Goal: Task Accomplishment & Management: Use online tool/utility

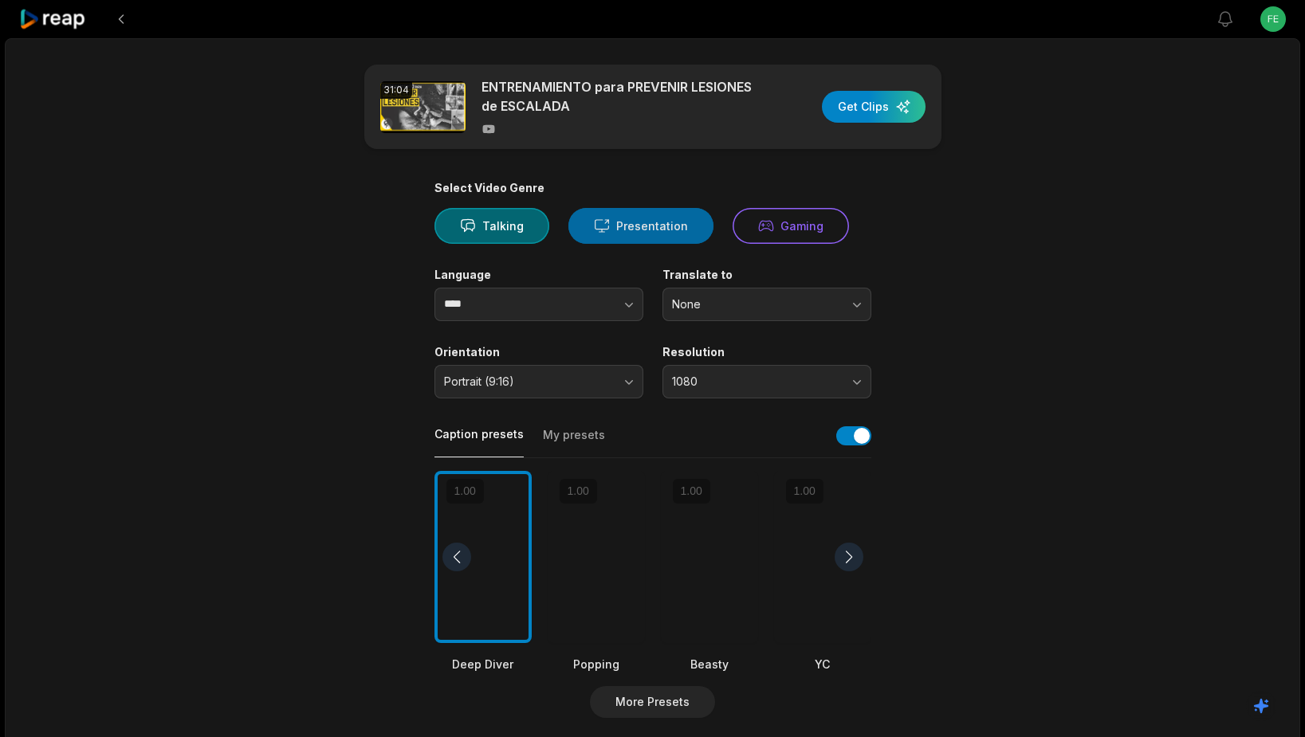
click at [629, 230] on button "Presentation" at bounding box center [640, 226] width 145 height 36
click at [710, 596] on div at bounding box center [709, 557] width 97 height 173
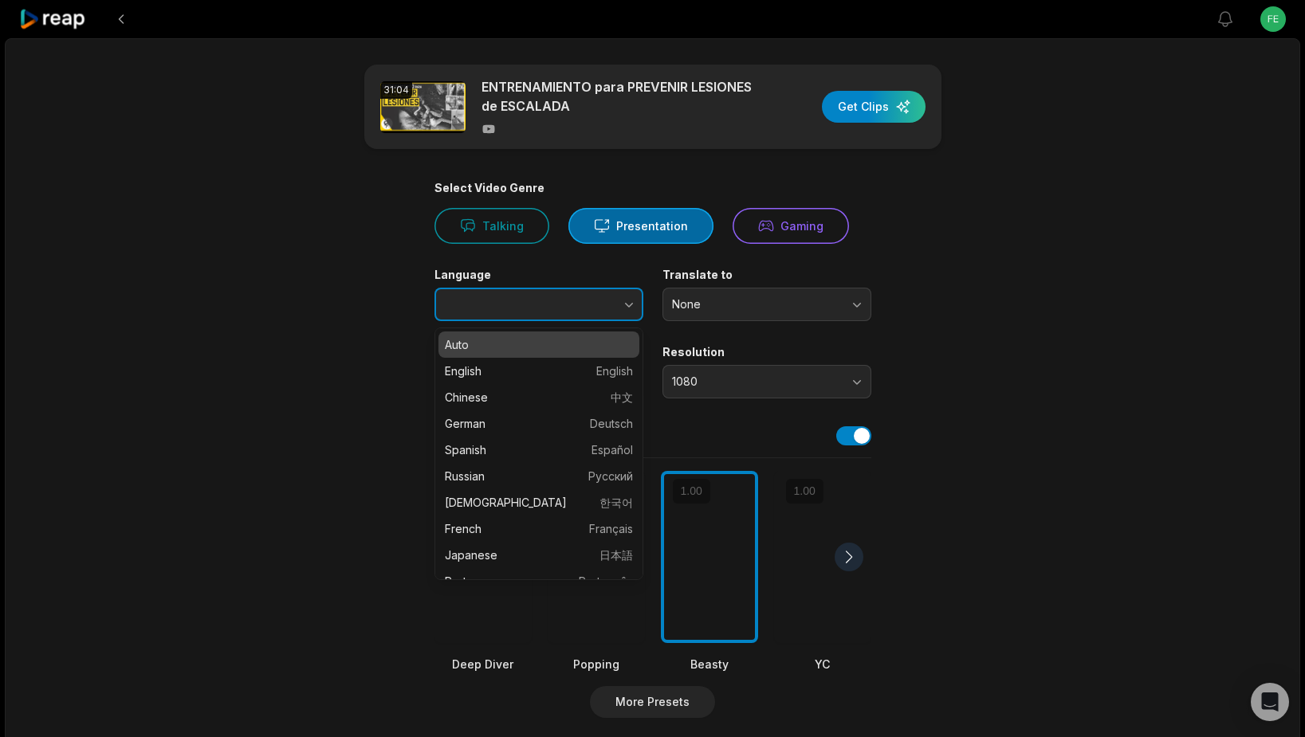
click at [627, 299] on icon "button" at bounding box center [629, 305] width 16 height 16
type input "*******"
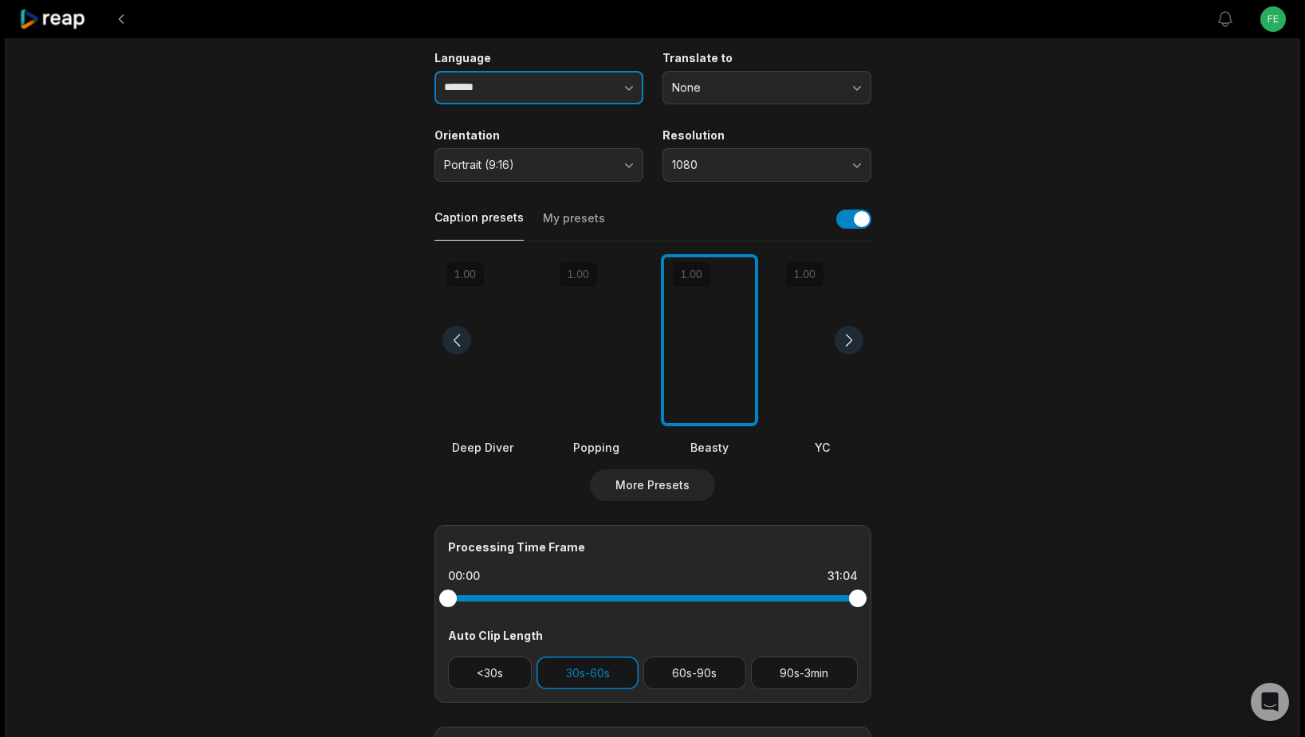
scroll to position [410, 0]
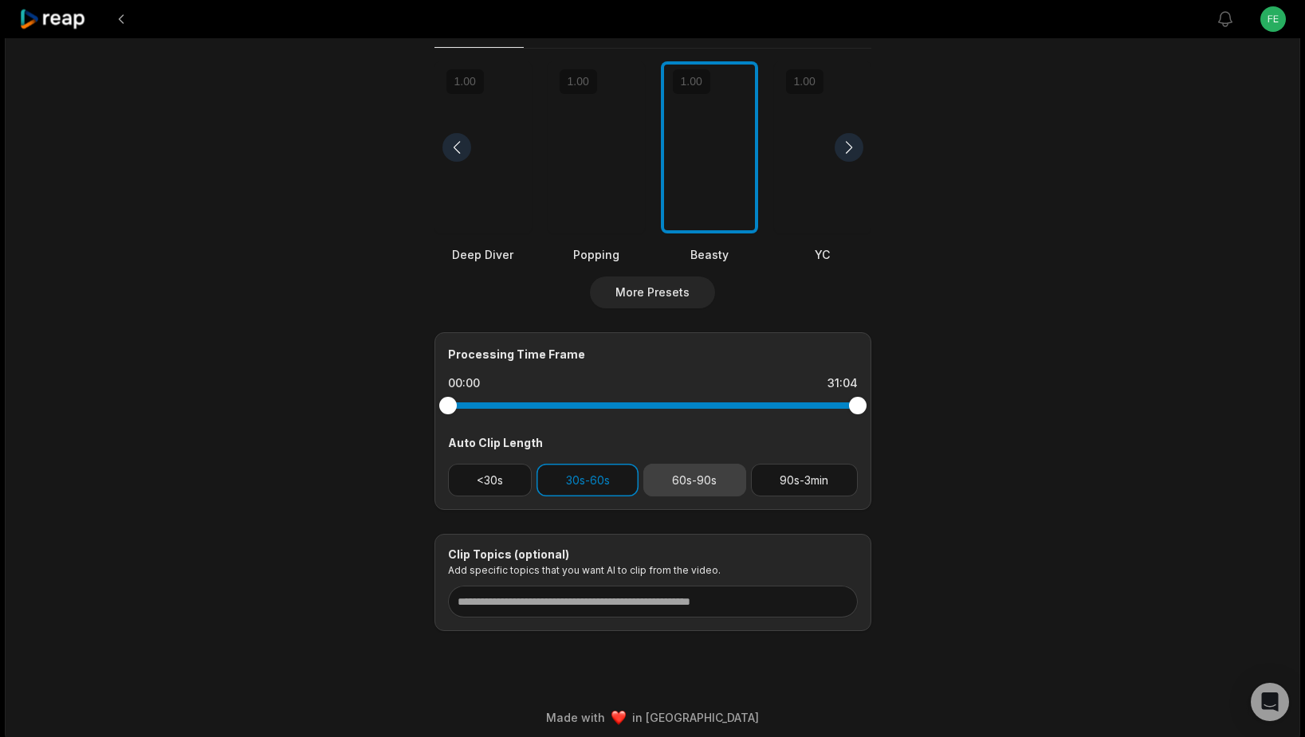
click at [676, 486] on button "60s-90s" at bounding box center [694, 480] width 103 height 33
click at [800, 486] on button "90s-3min" at bounding box center [804, 480] width 107 height 33
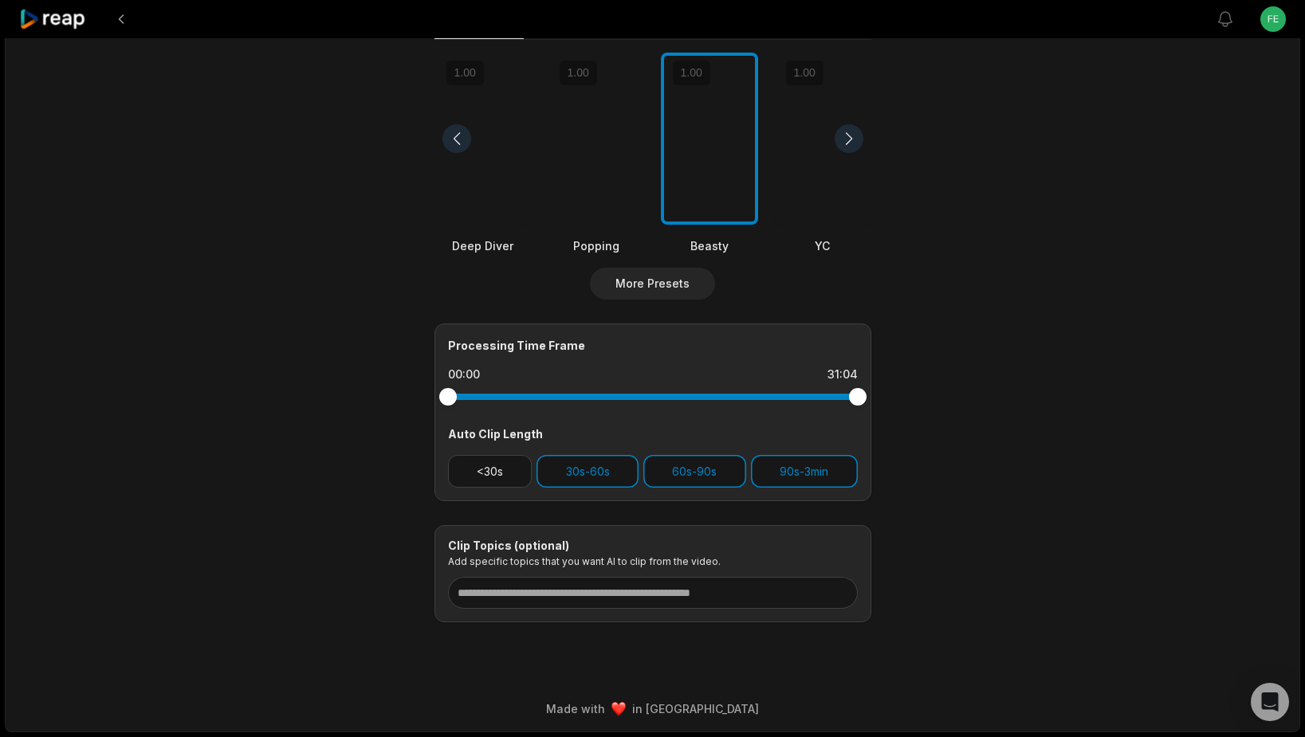
scroll to position [0, 0]
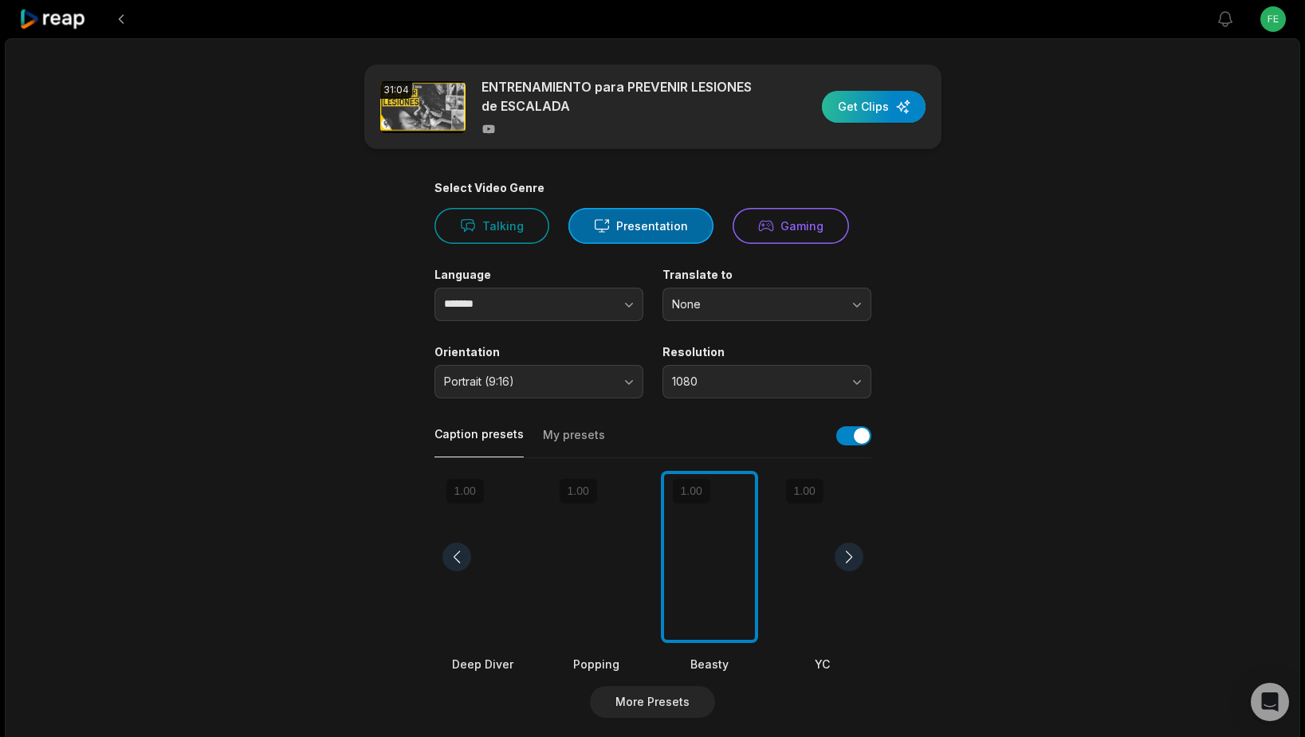
click at [876, 111] on div "button" at bounding box center [874, 107] width 104 height 32
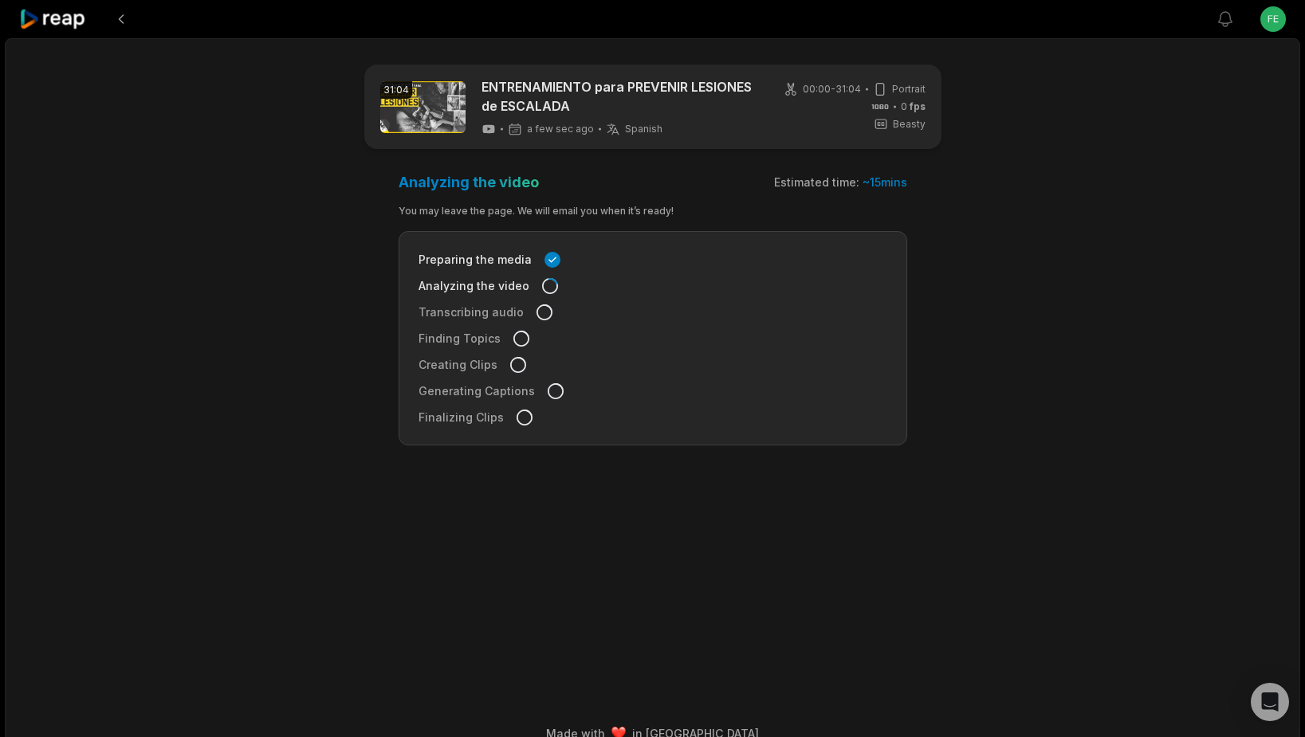
click at [58, 19] on icon at bounding box center [53, 20] width 68 height 22
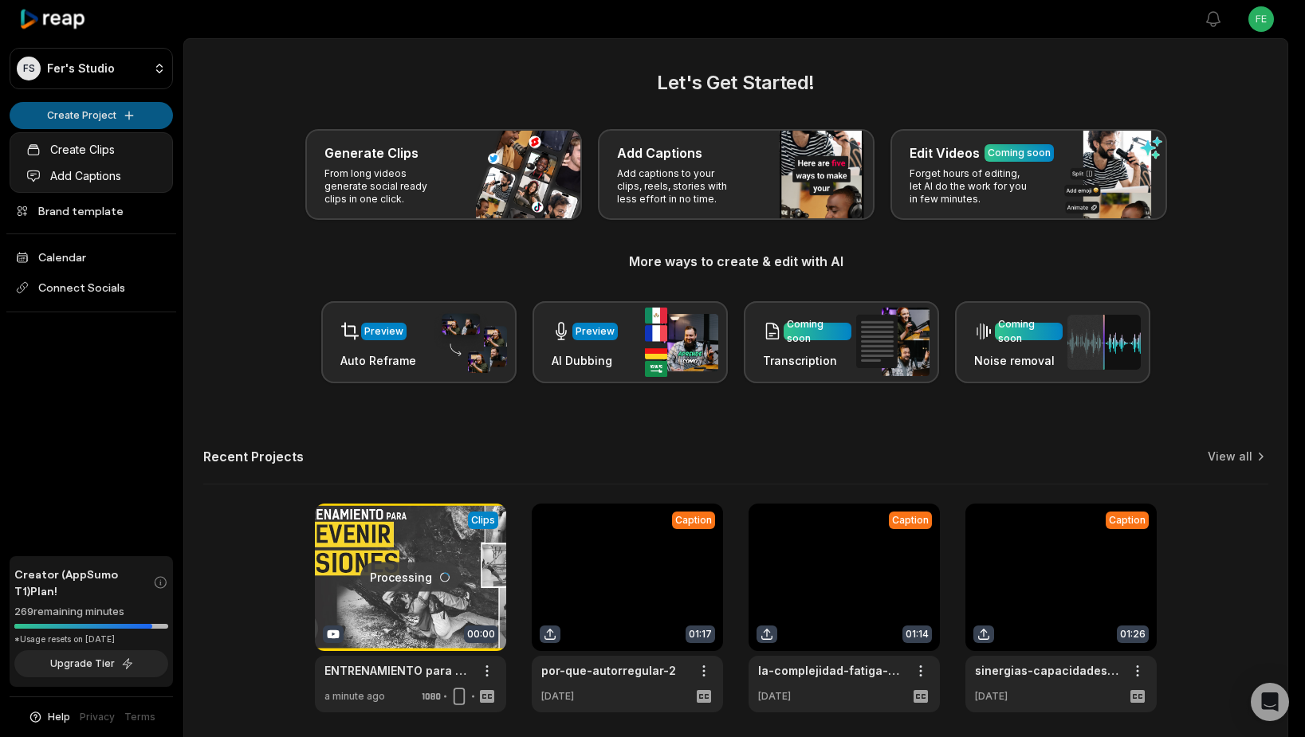
click at [92, 113] on html "FS Fer's Studio Create Project Home Projects Brand template Calendar Connect So…" at bounding box center [652, 368] width 1305 height 737
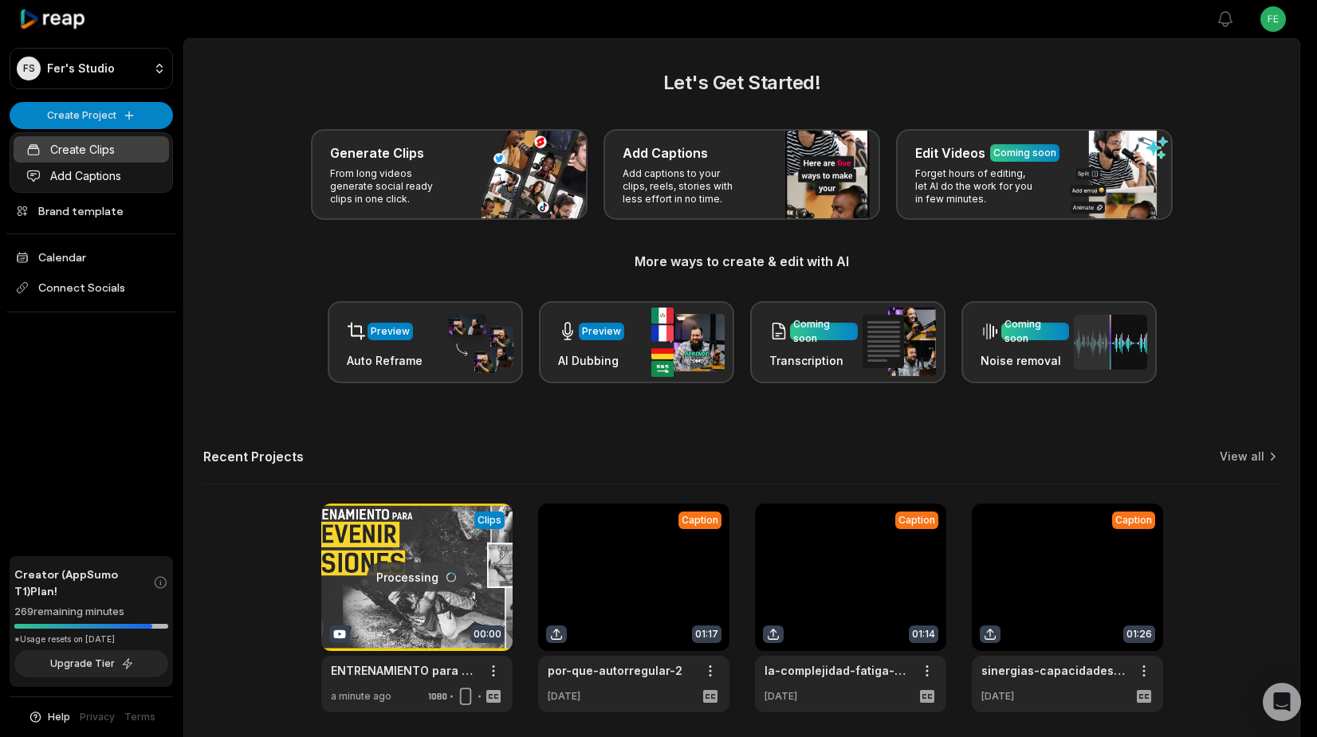
click at [87, 144] on link "Create Clips" at bounding box center [91, 149] width 155 height 26
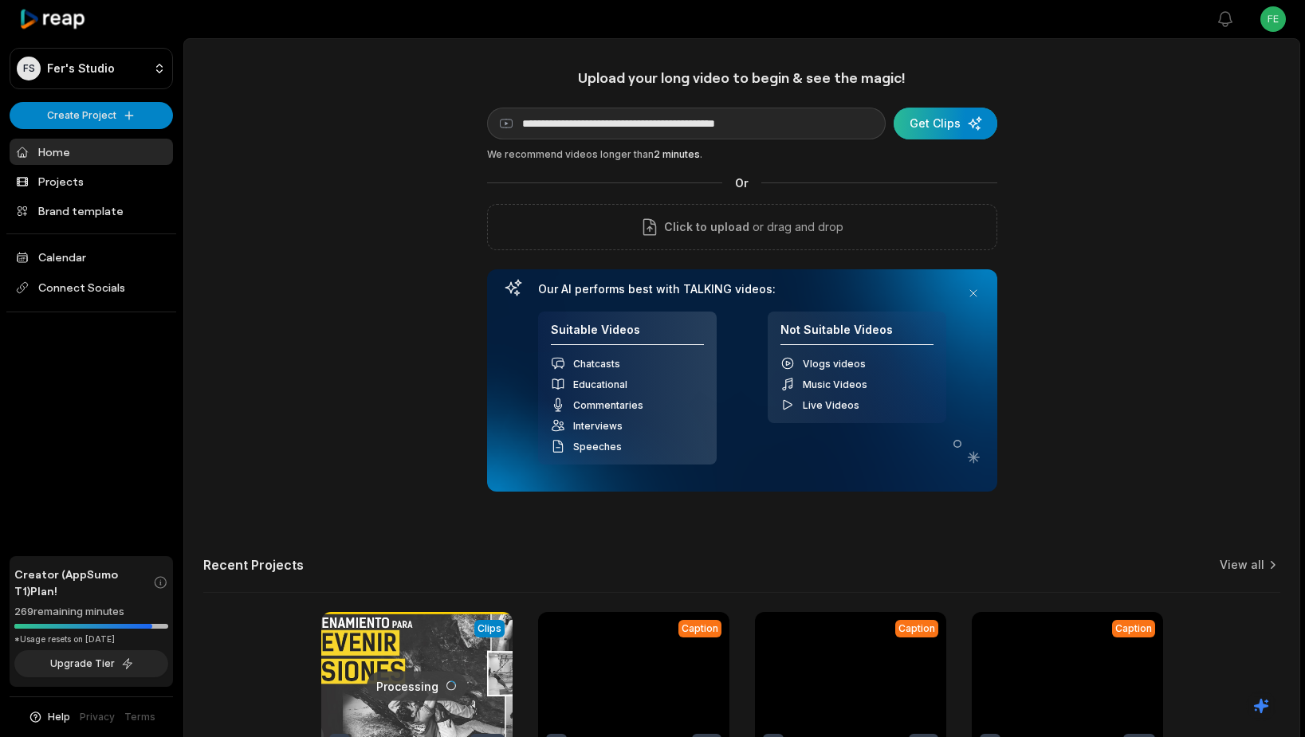
type input "**********"
click at [916, 124] on div "submit" at bounding box center [946, 124] width 104 height 32
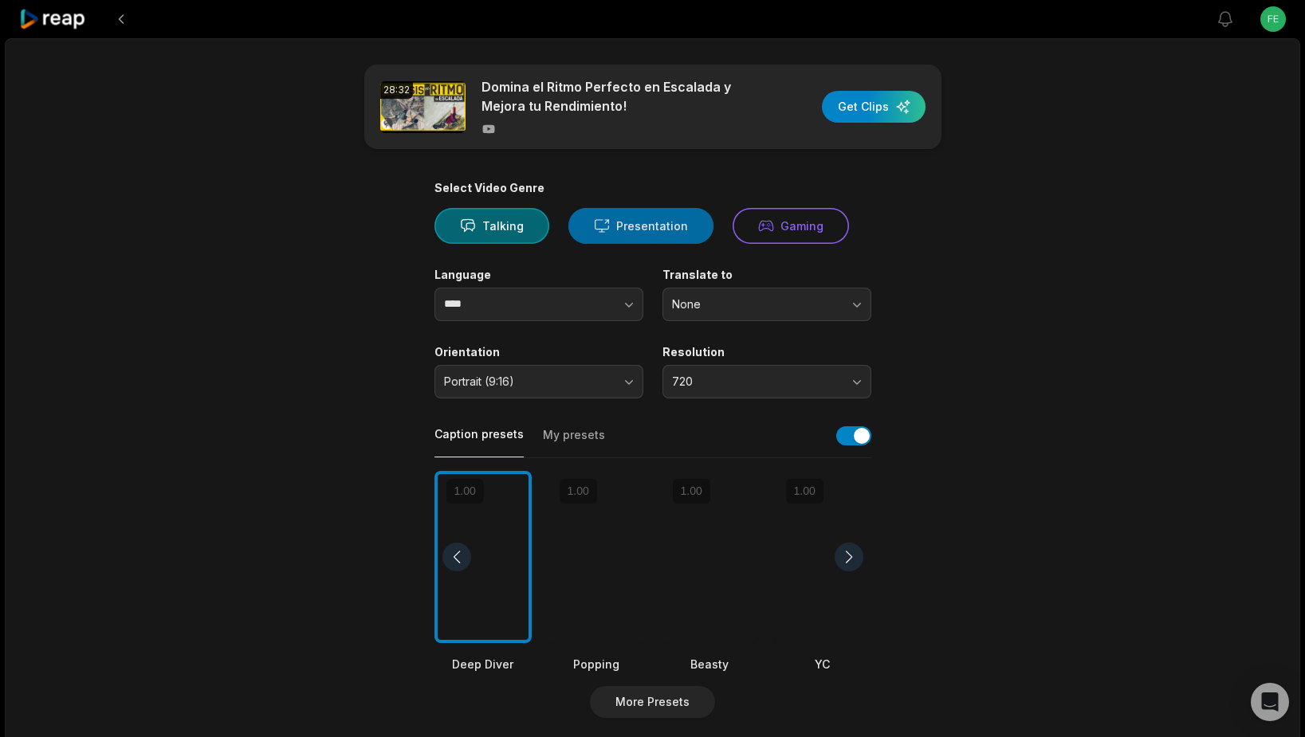
click at [620, 236] on button "Presentation" at bounding box center [640, 226] width 145 height 36
click at [584, 298] on button "button" at bounding box center [597, 304] width 91 height 33
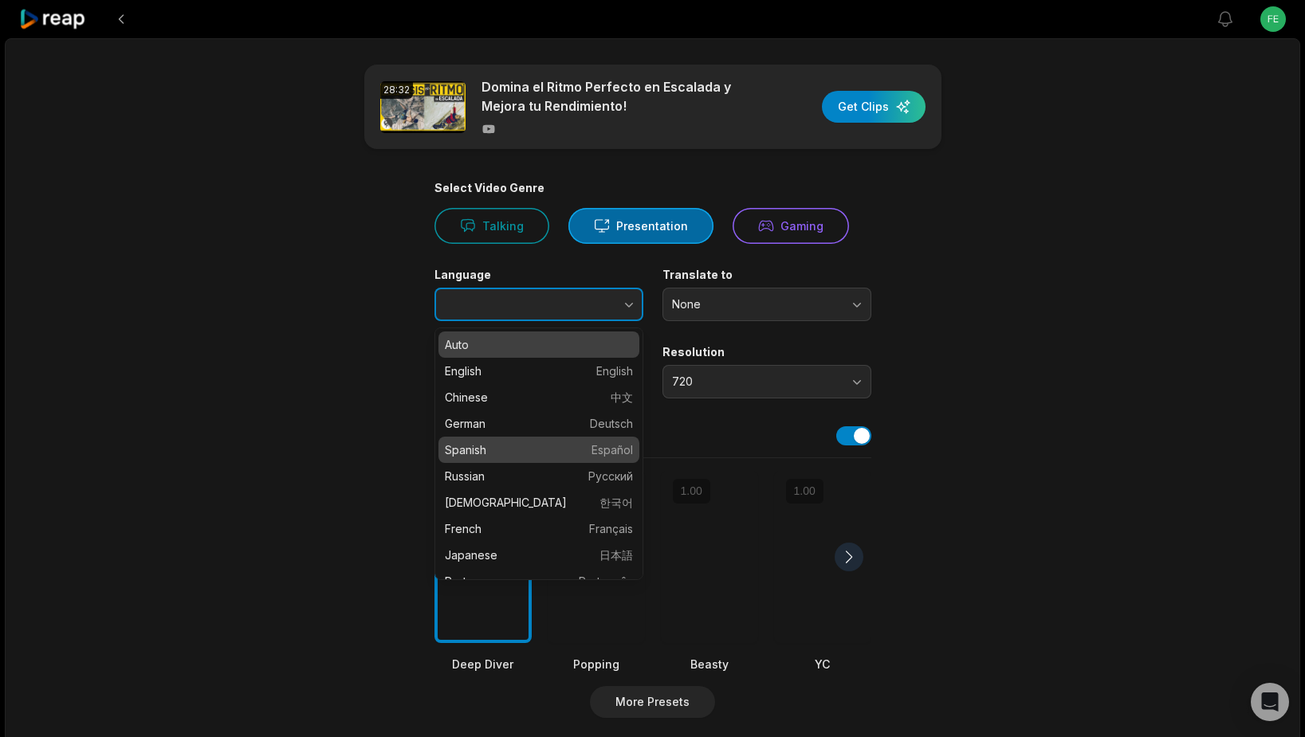
type input "*******"
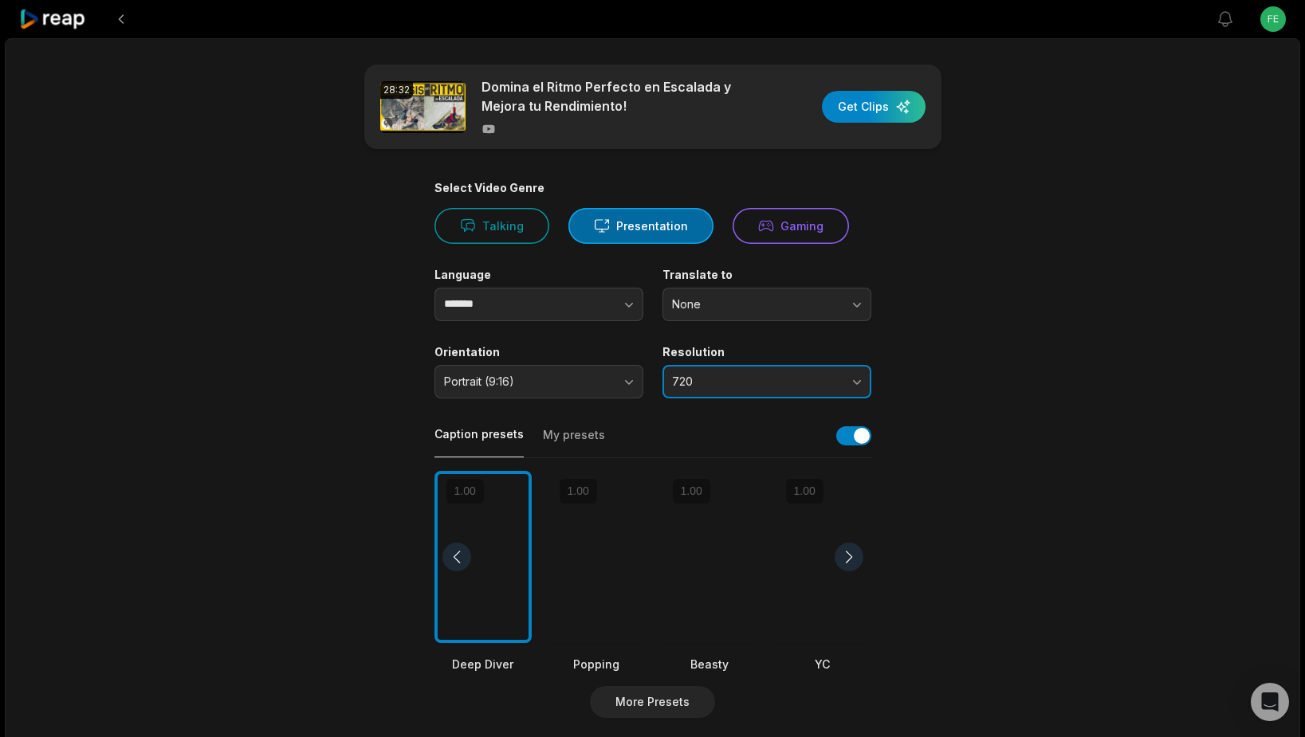
click at [752, 388] on button "720" at bounding box center [767, 381] width 209 height 33
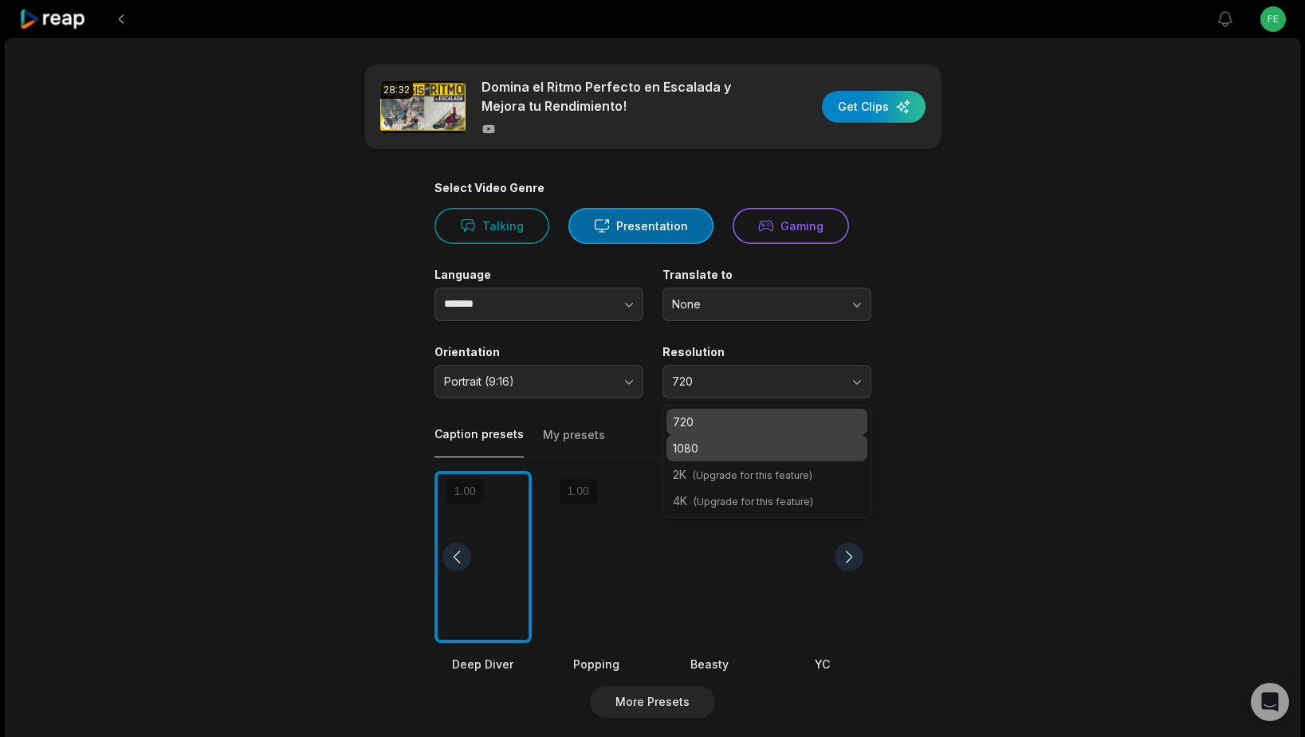
click at [725, 438] on div "1080" at bounding box center [767, 448] width 201 height 26
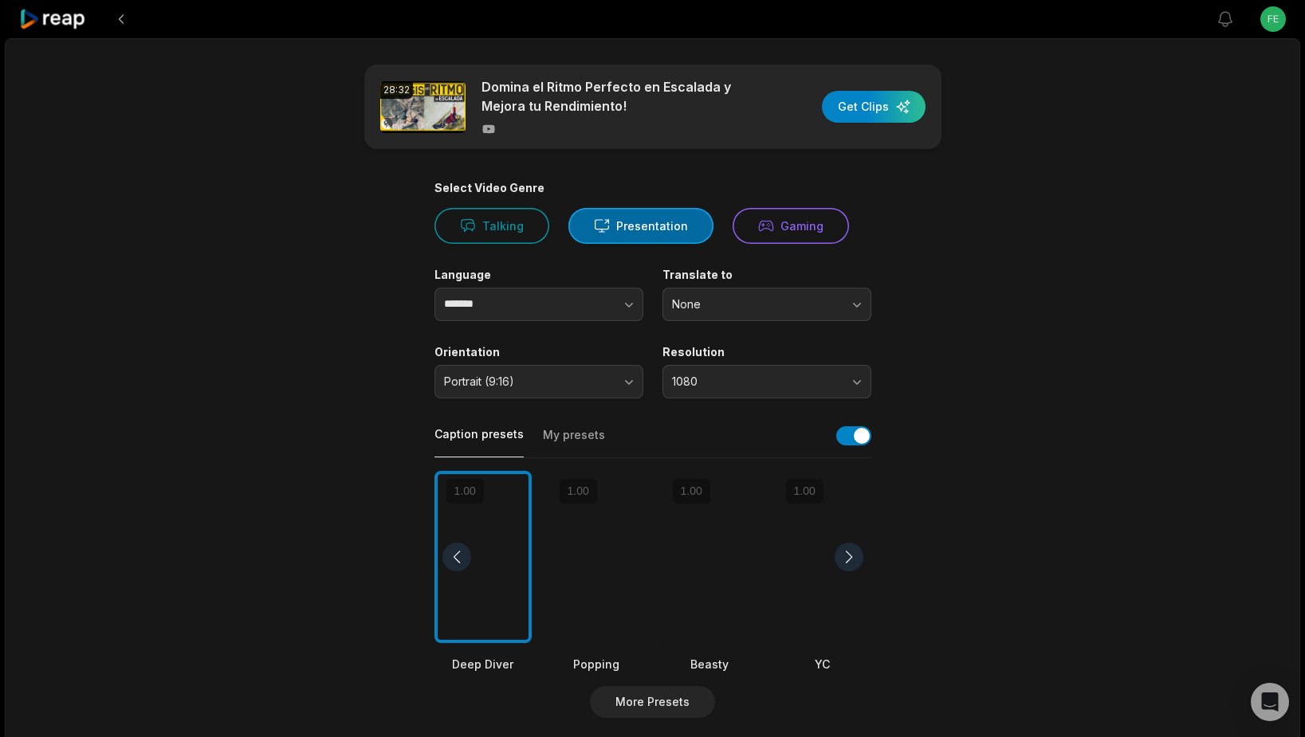
click at [716, 537] on div at bounding box center [709, 557] width 97 height 173
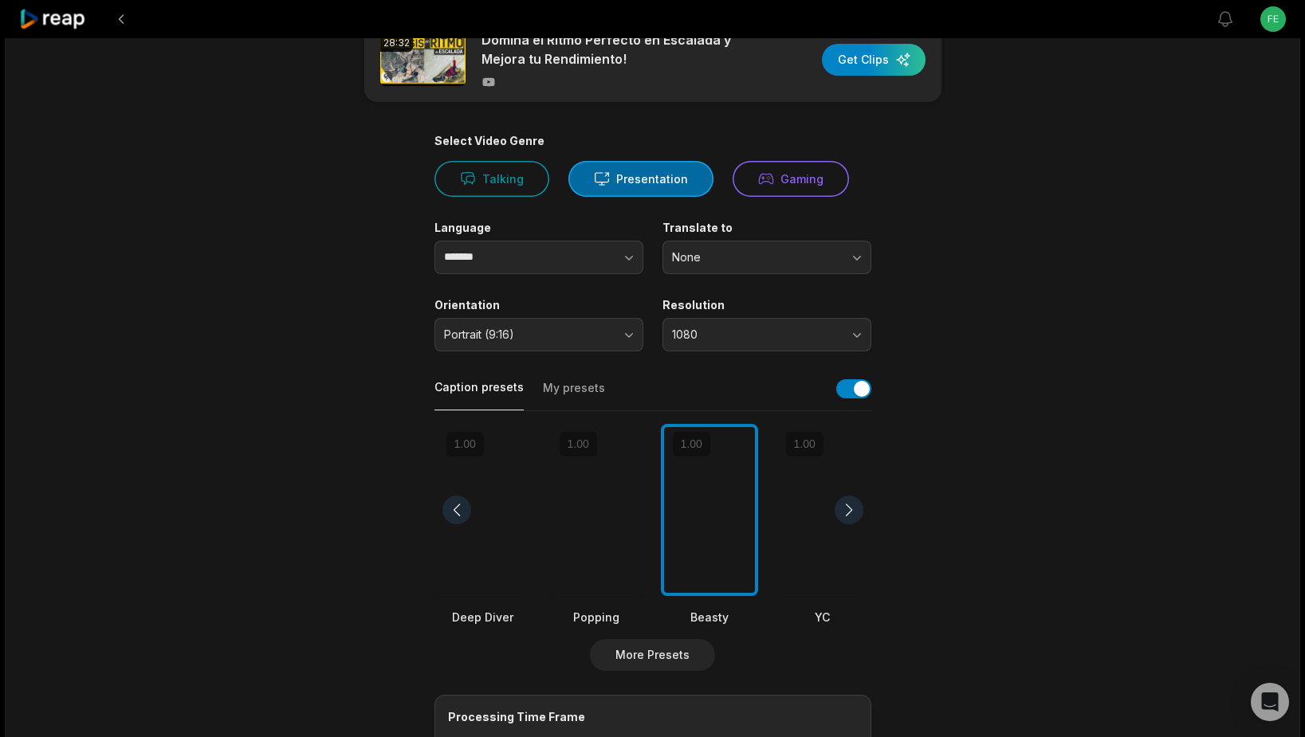
scroll to position [302, 0]
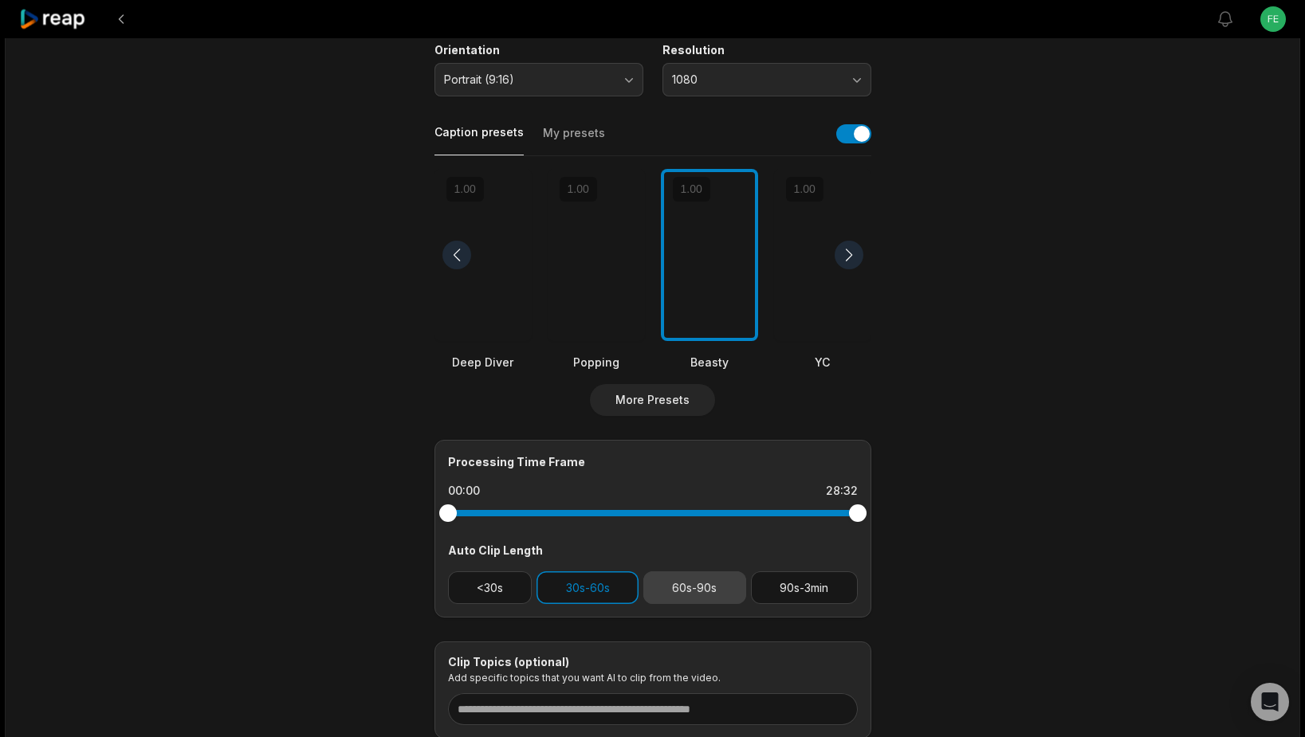
click at [684, 600] on button "60s-90s" at bounding box center [694, 588] width 103 height 33
click at [773, 592] on button "90s-3min" at bounding box center [804, 588] width 107 height 33
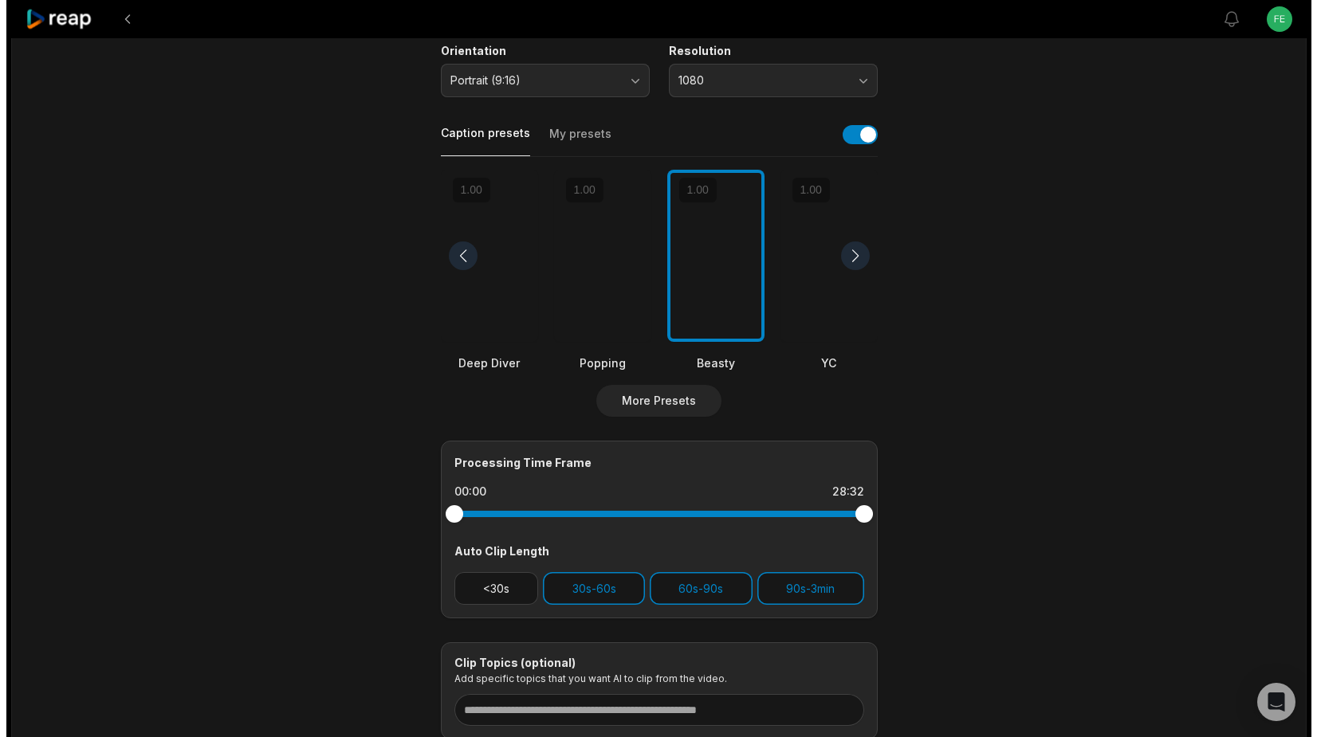
scroll to position [0, 0]
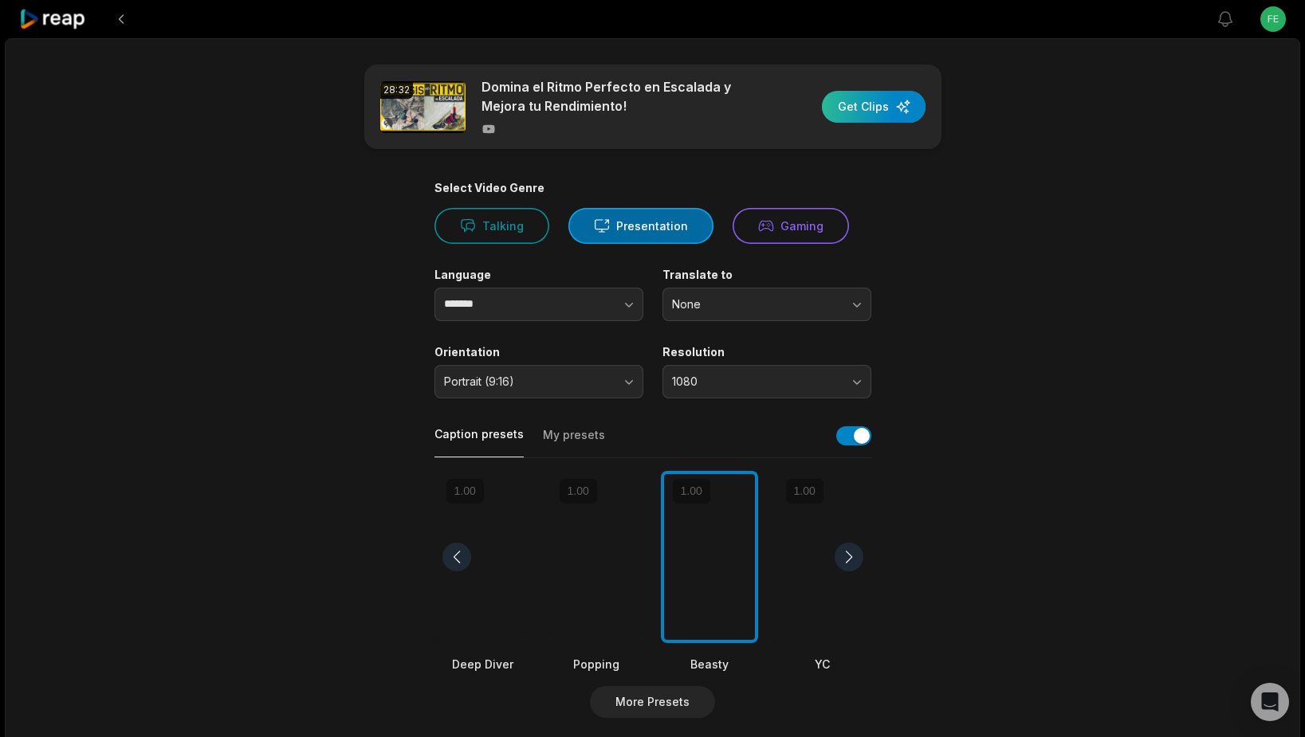
click at [872, 108] on div "button" at bounding box center [874, 107] width 104 height 32
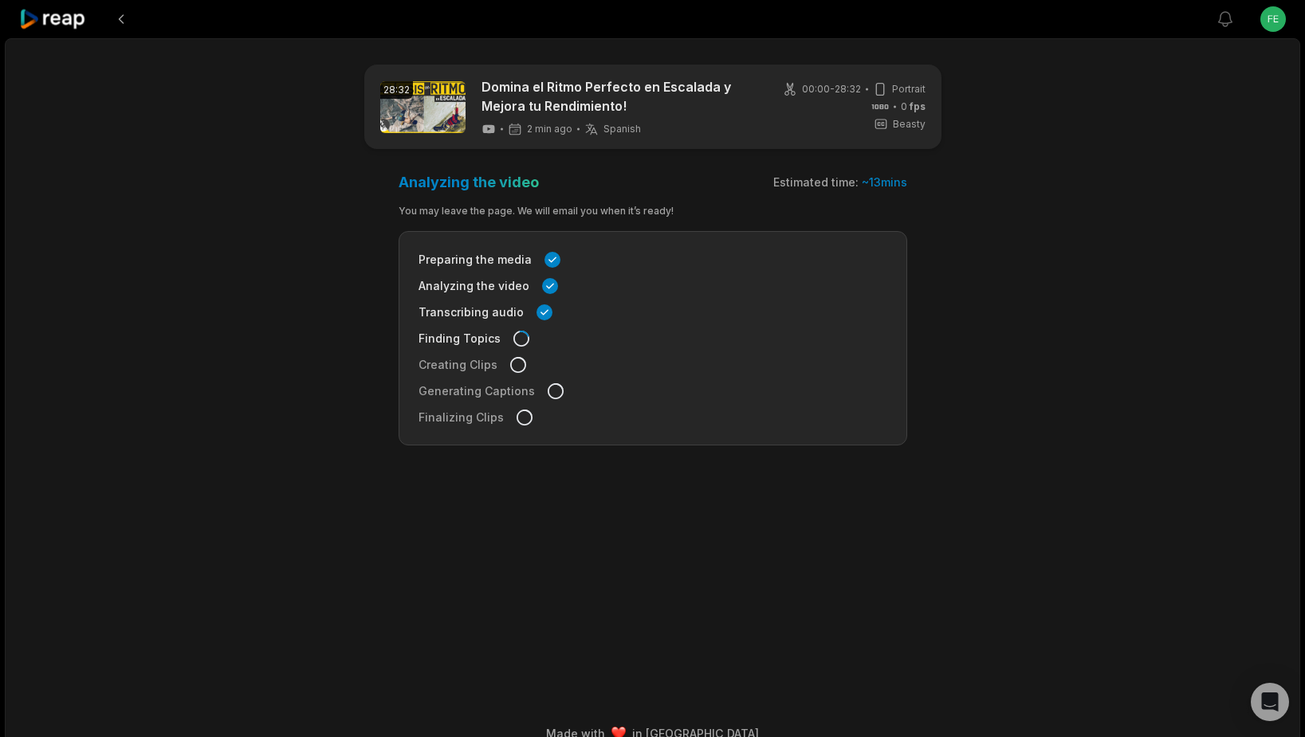
click at [61, 18] on icon at bounding box center [53, 20] width 68 height 22
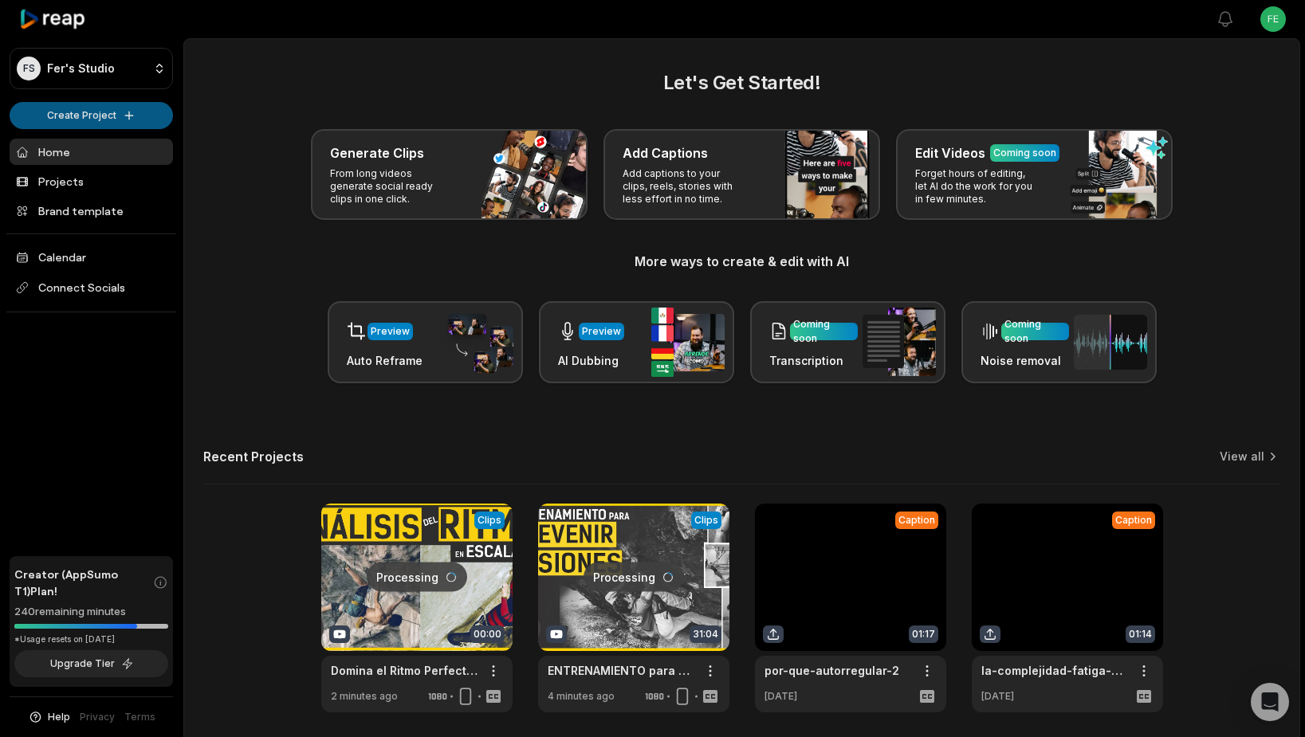
click at [79, 111] on html "FS Fer's Studio Create Project Home Projects Brand template Calendar Connect So…" at bounding box center [652, 368] width 1305 height 737
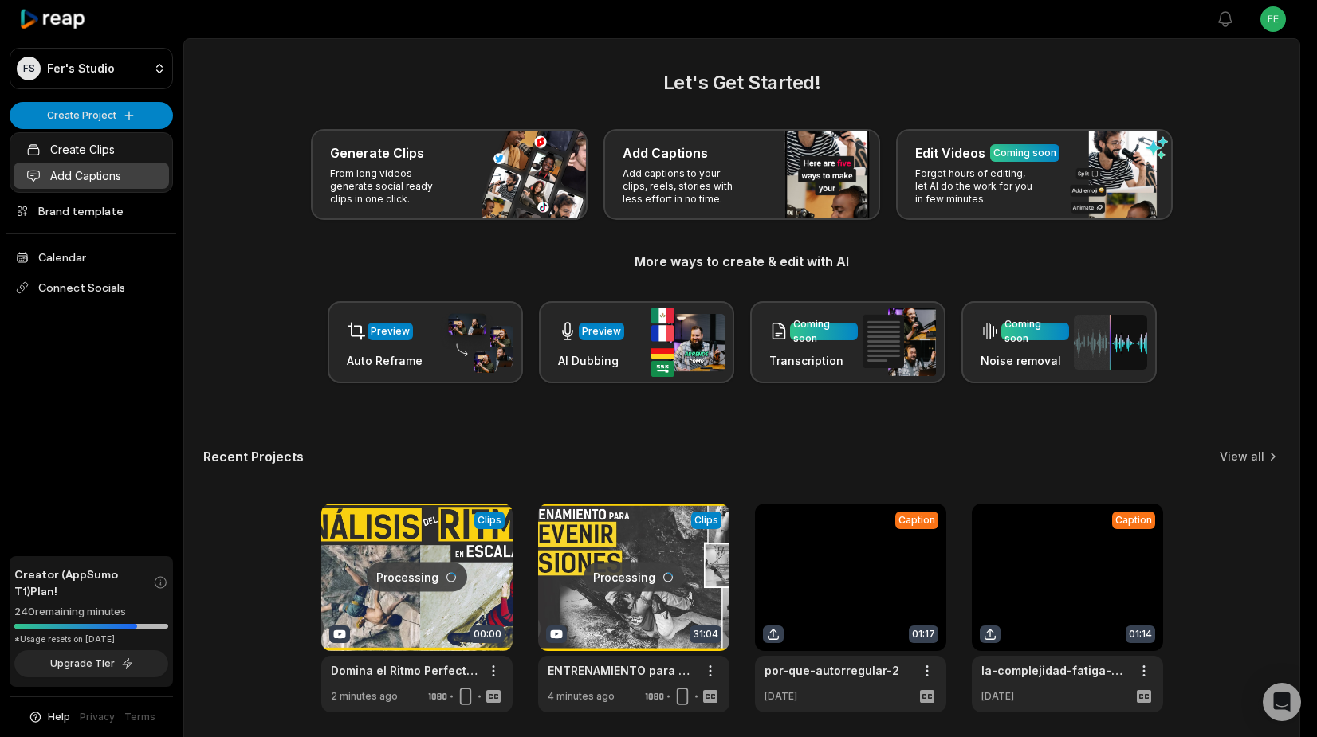
click at [92, 178] on link "Add Captions" at bounding box center [91, 176] width 155 height 26
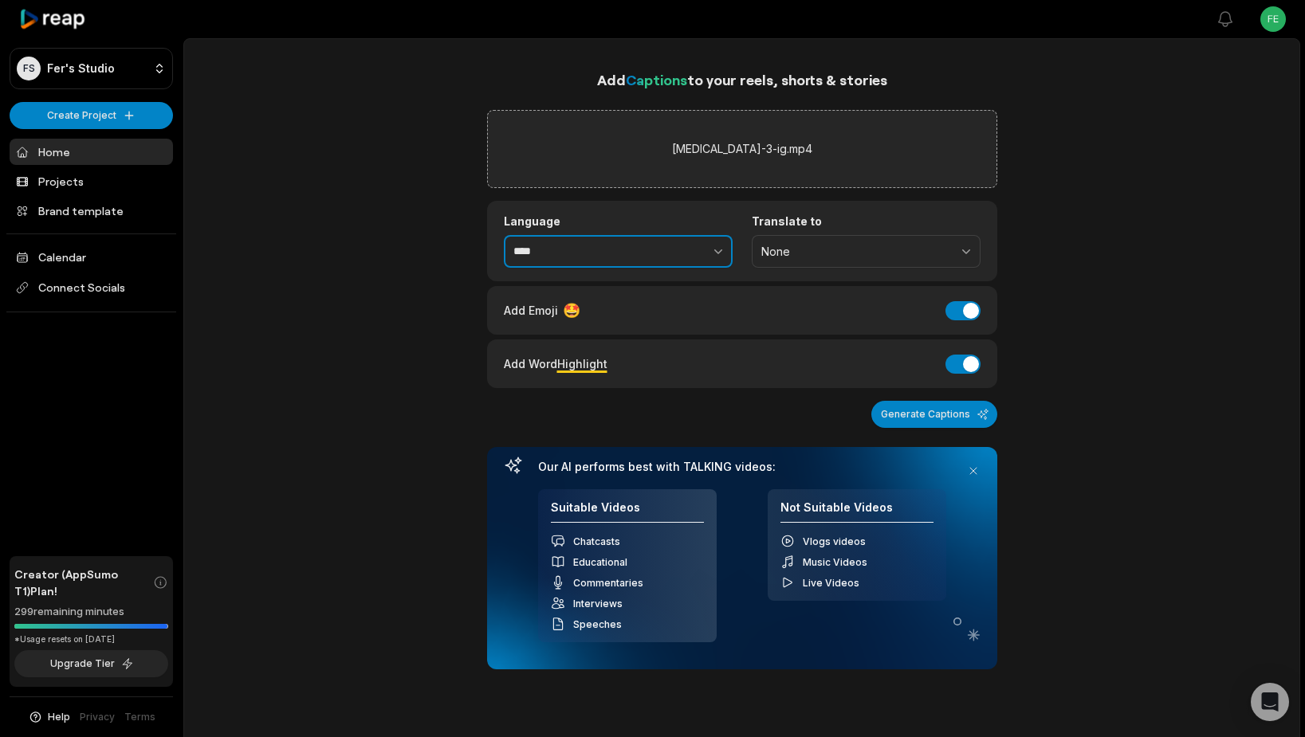
click at [631, 254] on input "****" at bounding box center [618, 251] width 229 height 33
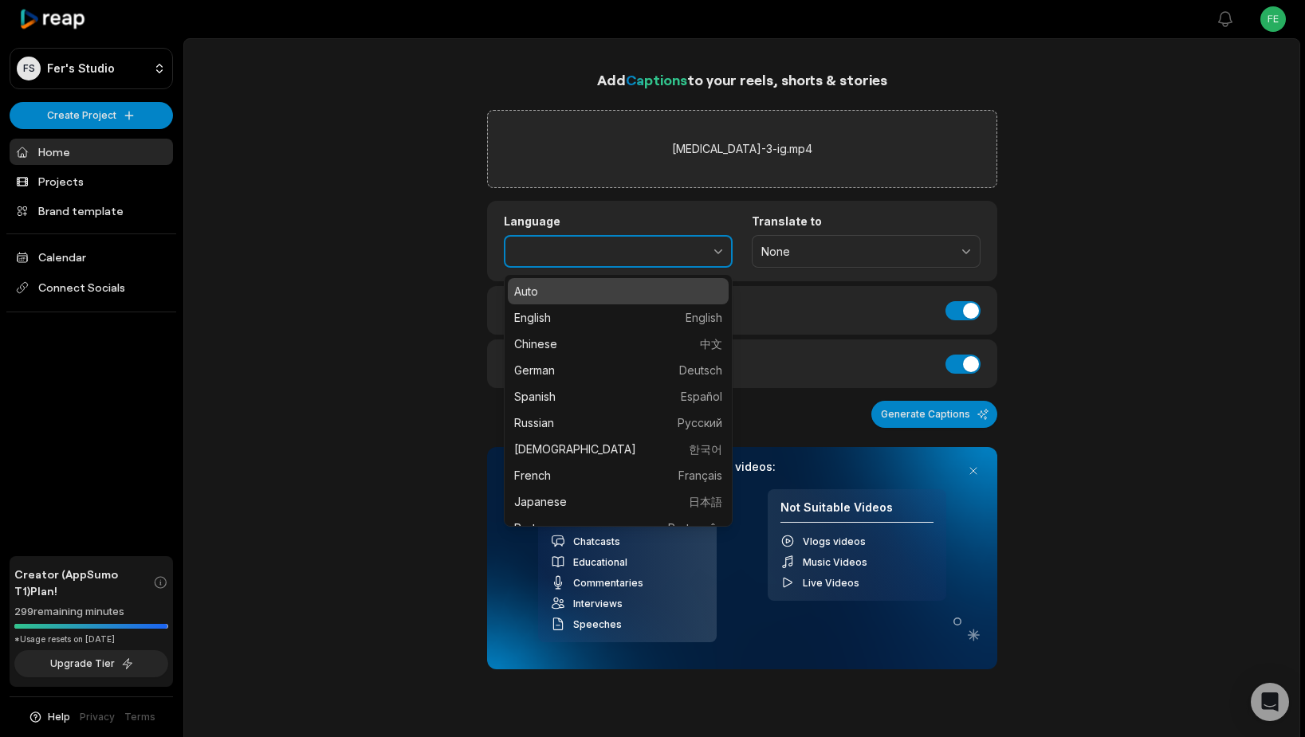
click at [708, 251] on button "button" at bounding box center [684, 251] width 98 height 33
type input "*******"
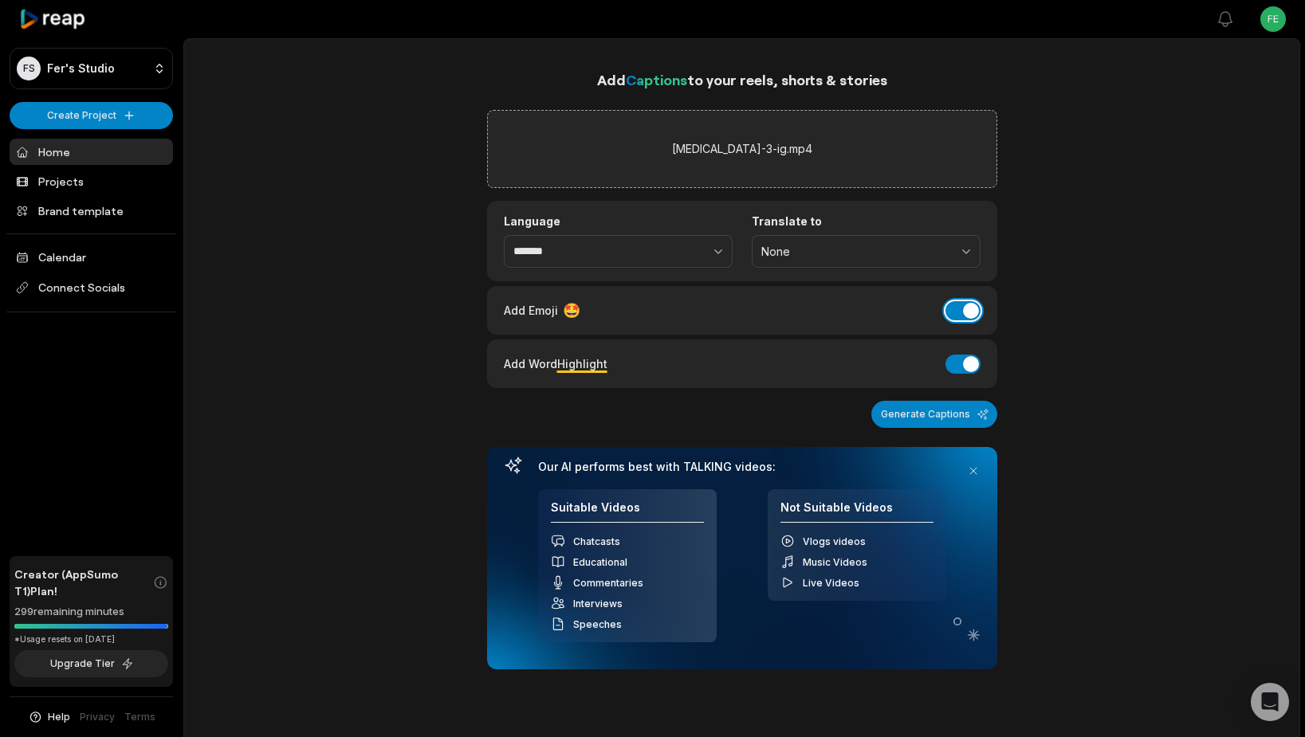
click at [958, 312] on button "Add Emoji" at bounding box center [963, 310] width 35 height 19
click at [969, 419] on button "Generate Captions" at bounding box center [934, 414] width 126 height 27
